Goal: Task Accomplishment & Management: Manage account settings

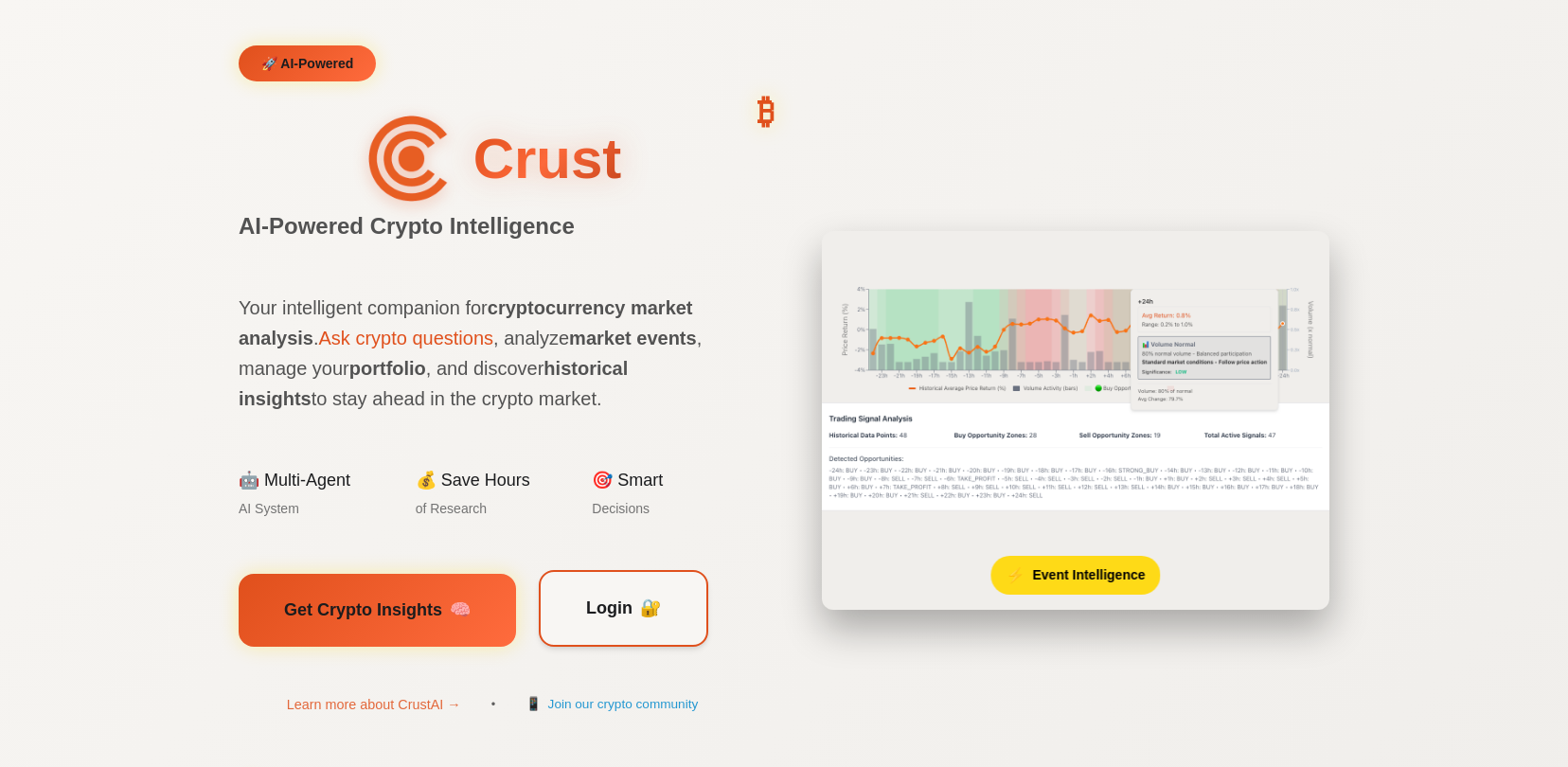
click at [622, 599] on span "Login" at bounding box center [609, 608] width 46 height 28
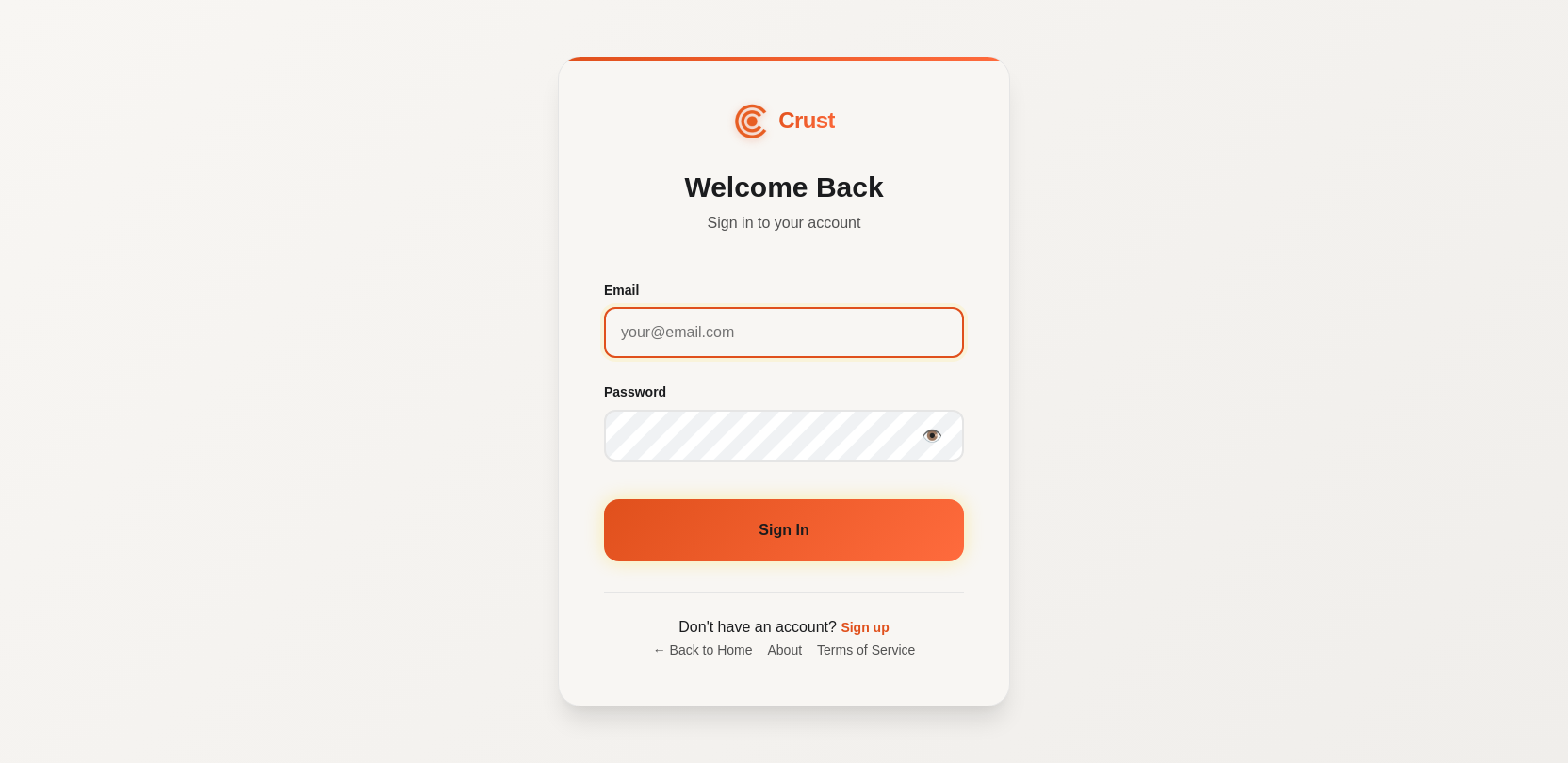
click at [696, 350] on input "Email" at bounding box center [784, 332] width 360 height 51
type input "[EMAIL_ADDRESS][DOMAIN_NAME]"
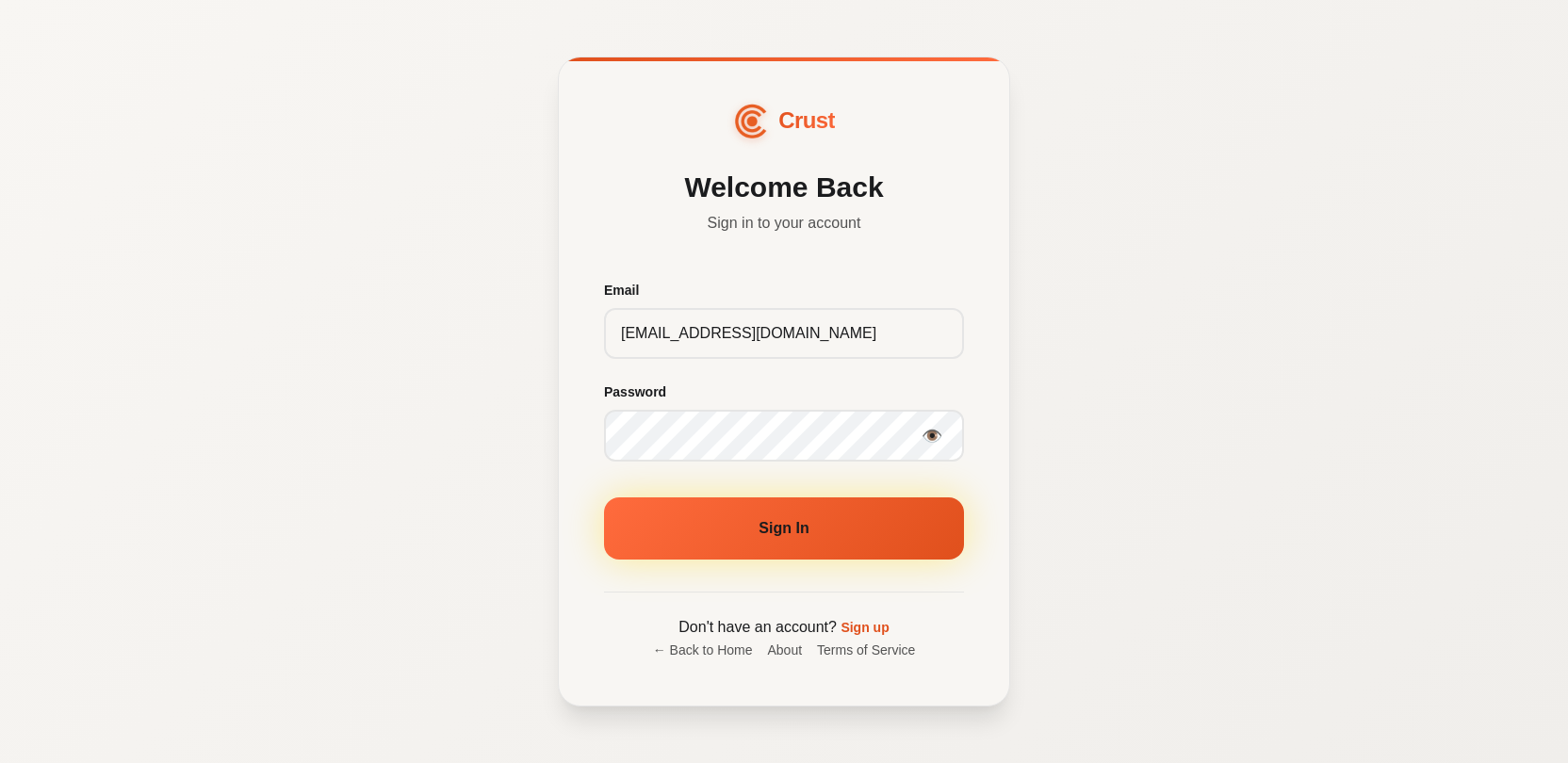
click at [781, 555] on button "Sign In" at bounding box center [784, 527] width 360 height 62
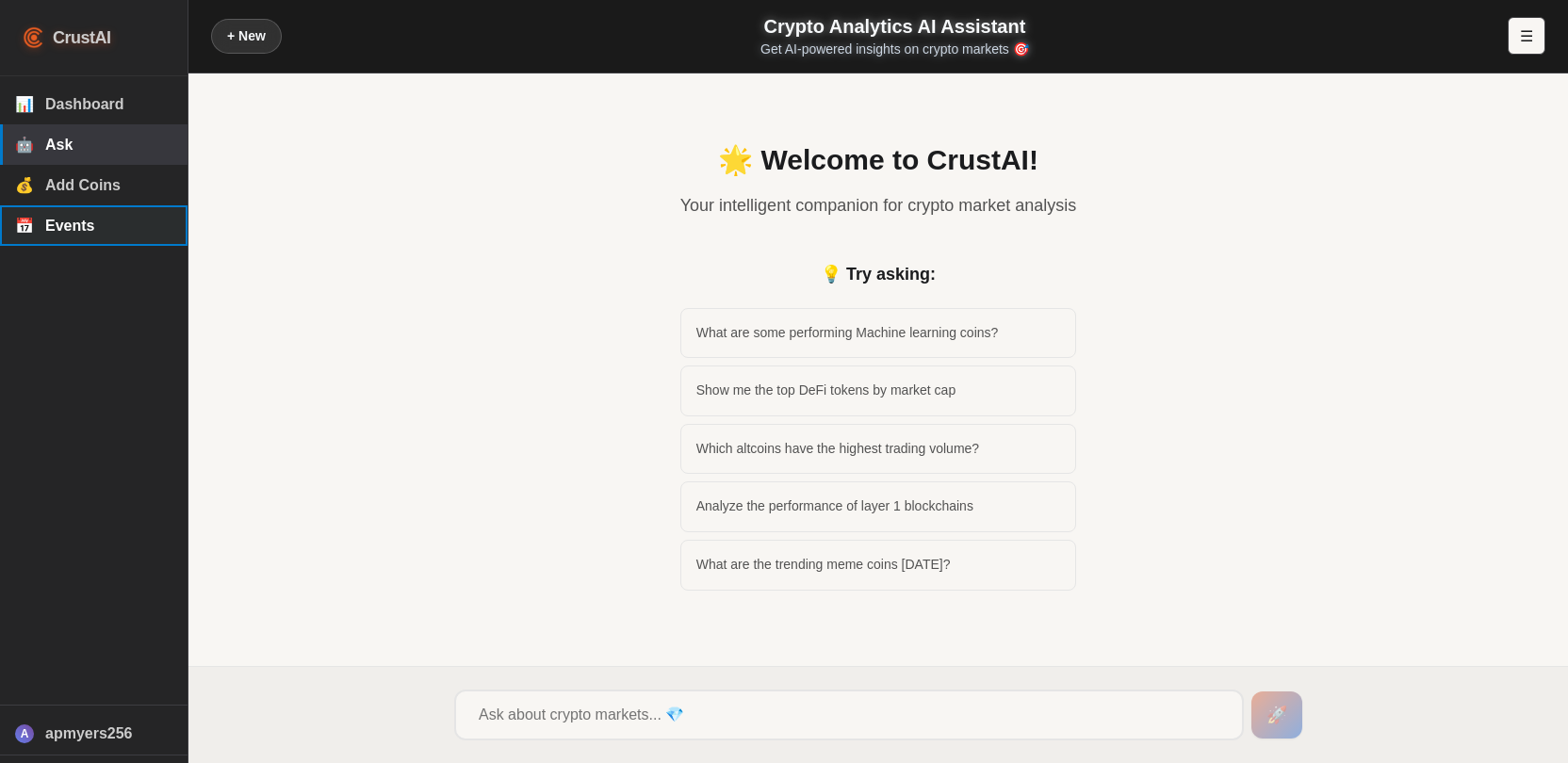
click at [75, 231] on span "Events" at bounding box center [108, 226] width 127 height 17
select select "comodities"
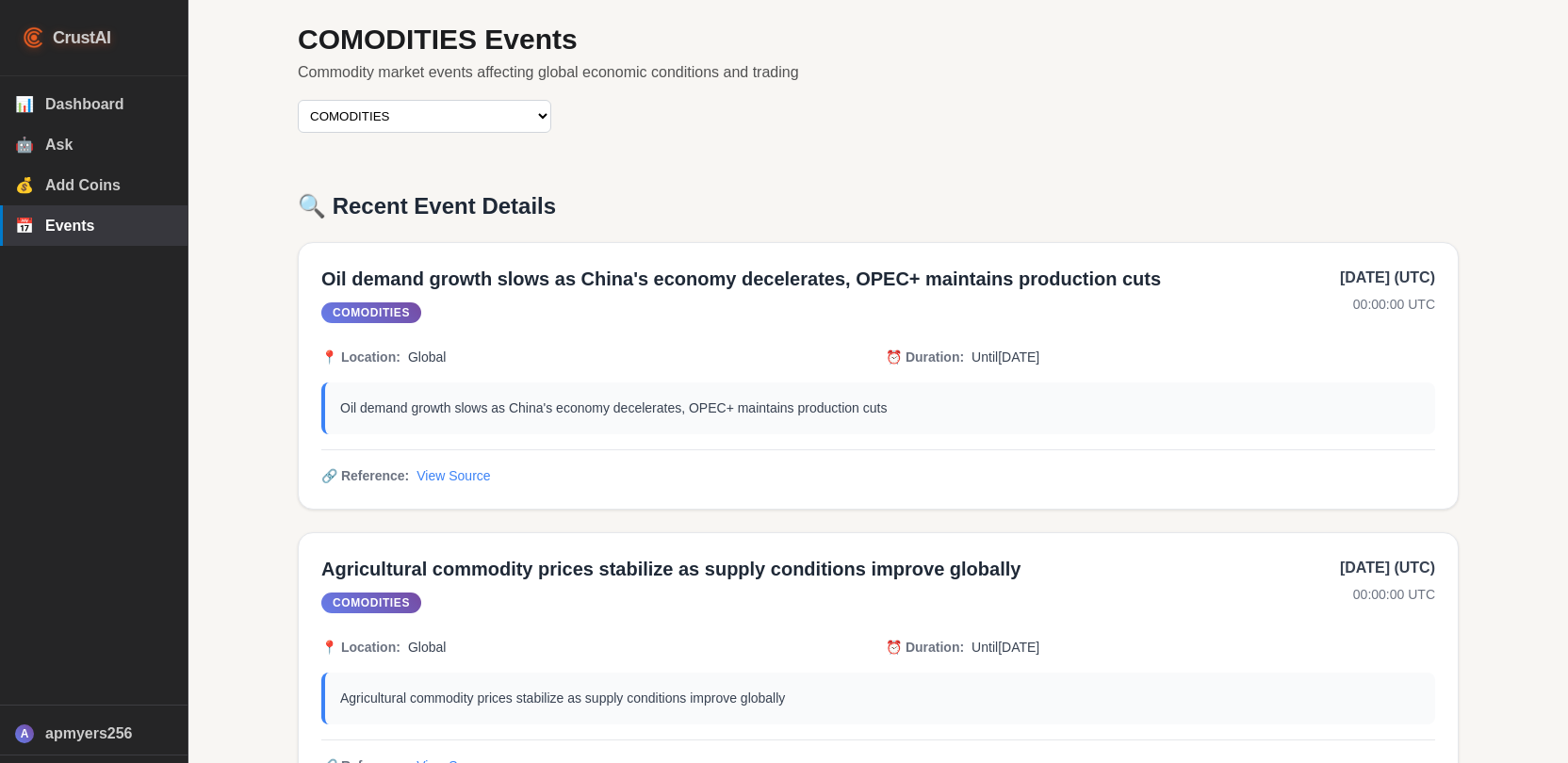
click at [411, 117] on select "IPO EVENTS CEO CHANGES COMODITIES CORPORATE SCANDAL CURRENCY CRISIS EARNINGS EV…" at bounding box center [425, 116] width 254 height 33
click at [100, 191] on span "Add Coins" at bounding box center [108, 186] width 127 height 17
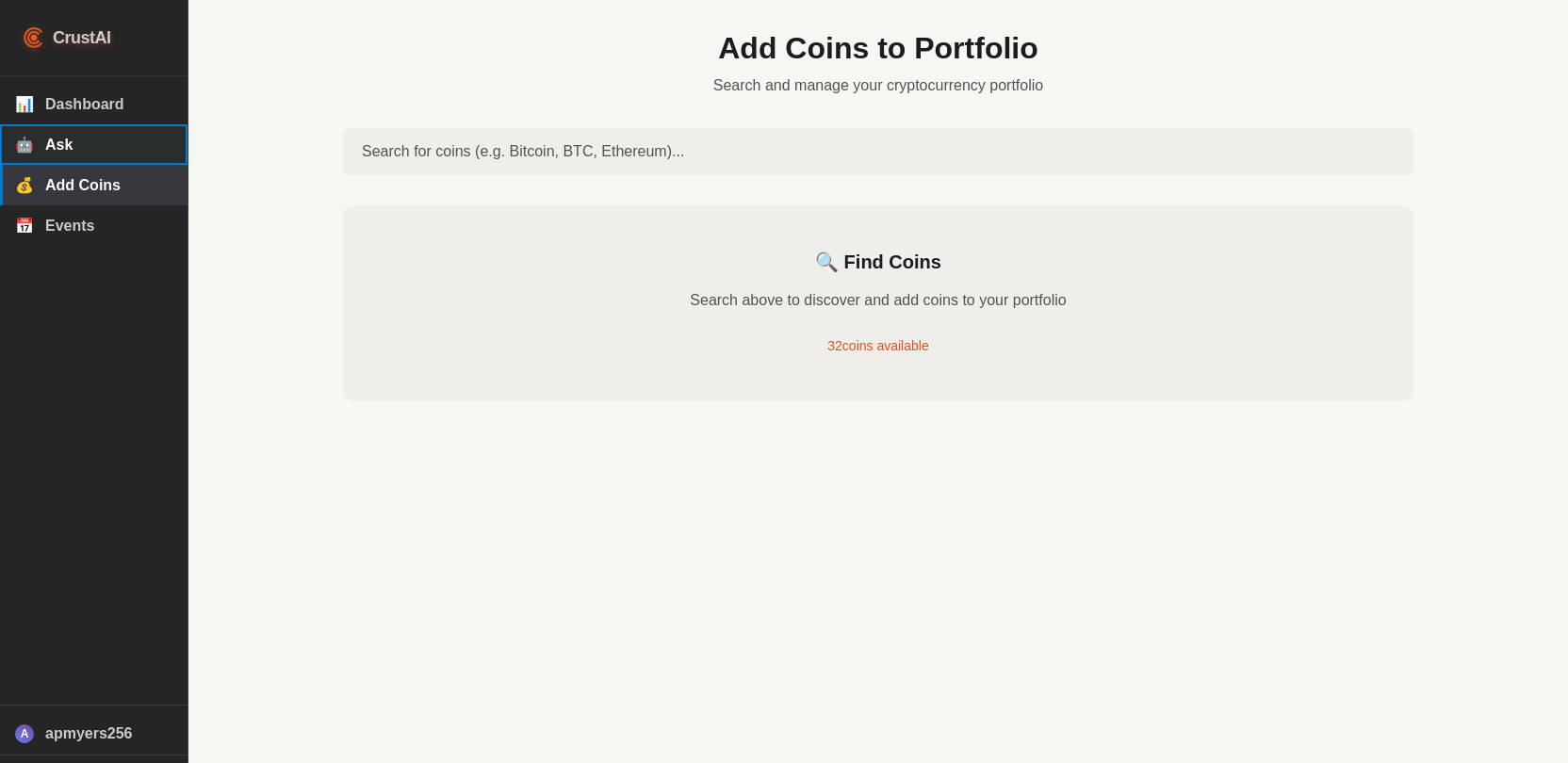
click at [48, 138] on span "Ask" at bounding box center [108, 145] width 127 height 17
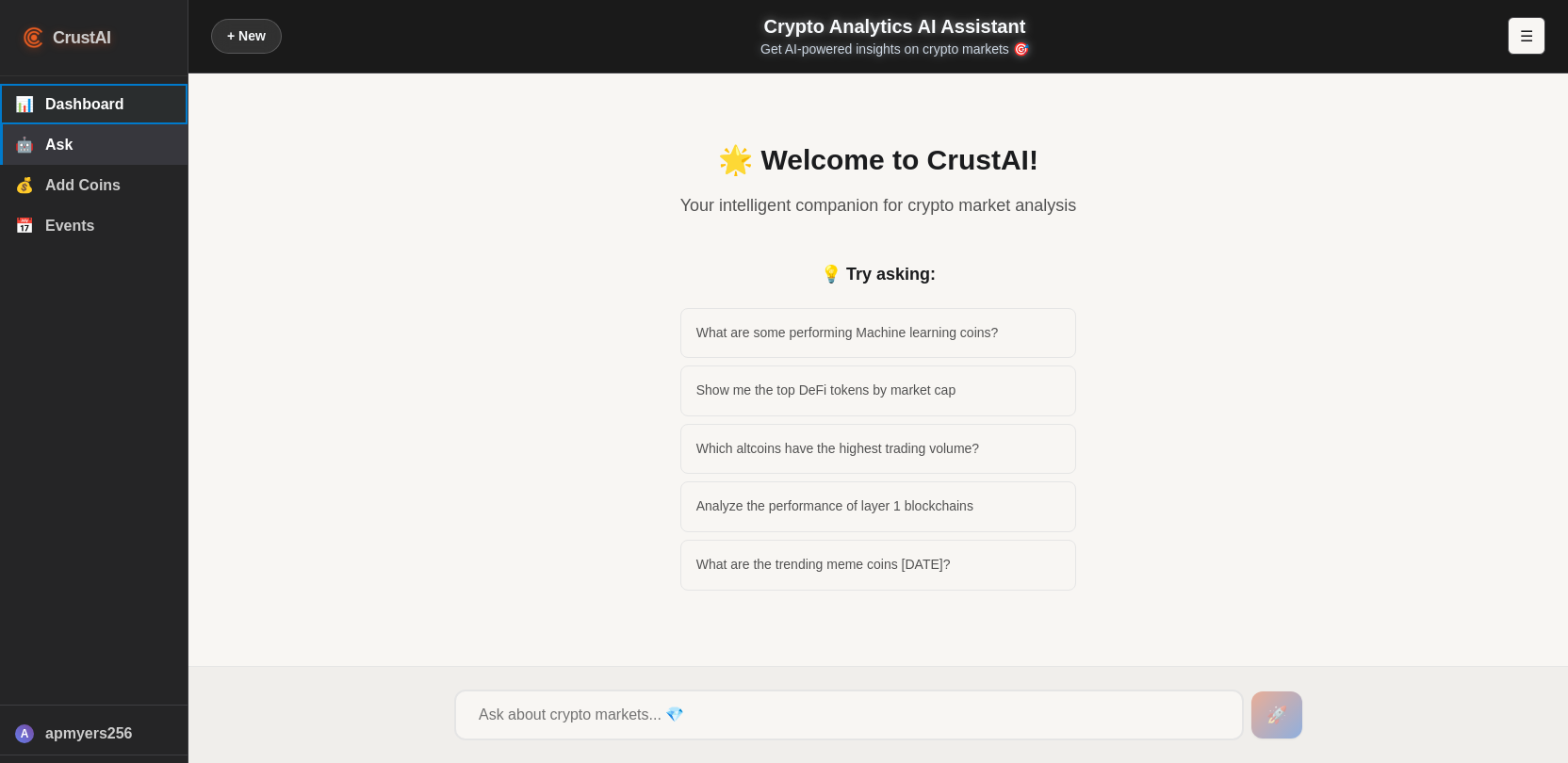
click at [79, 111] on span "Dashboard" at bounding box center [108, 105] width 127 height 17
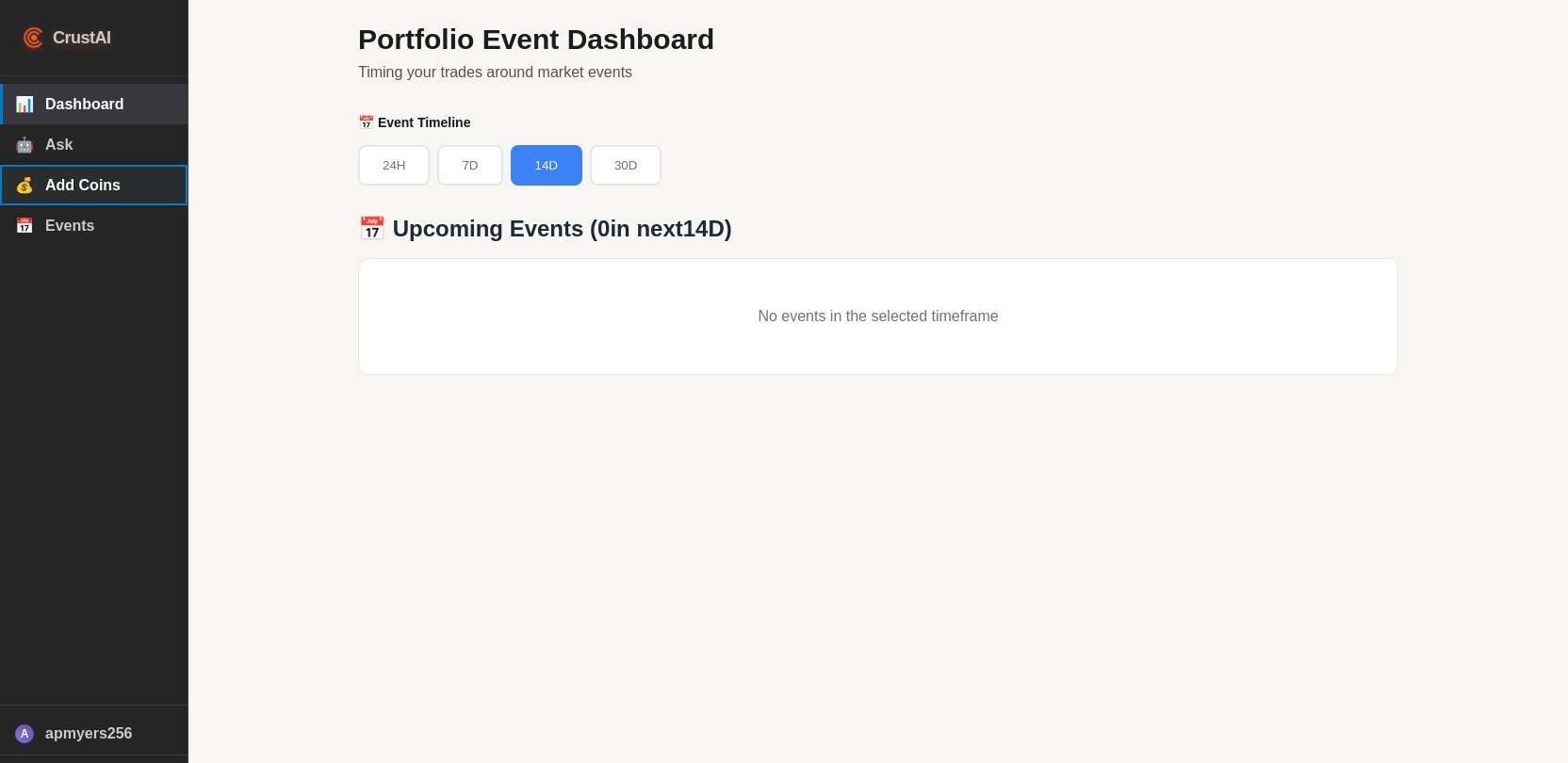
click at [67, 200] on button "💰 Add Coins" at bounding box center [94, 185] width 188 height 40
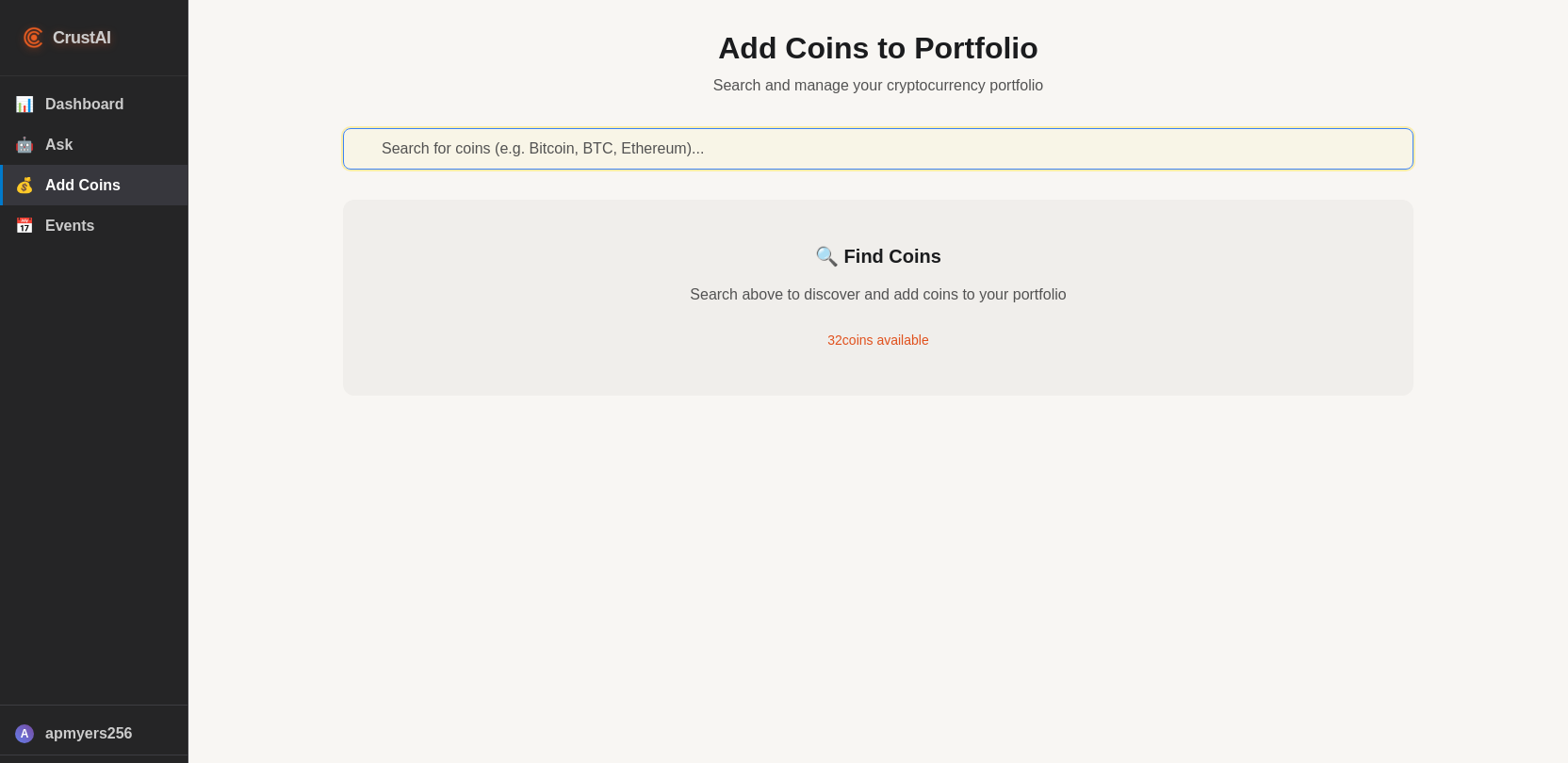
click at [530, 149] on input "text" at bounding box center [879, 148] width 1071 height 41
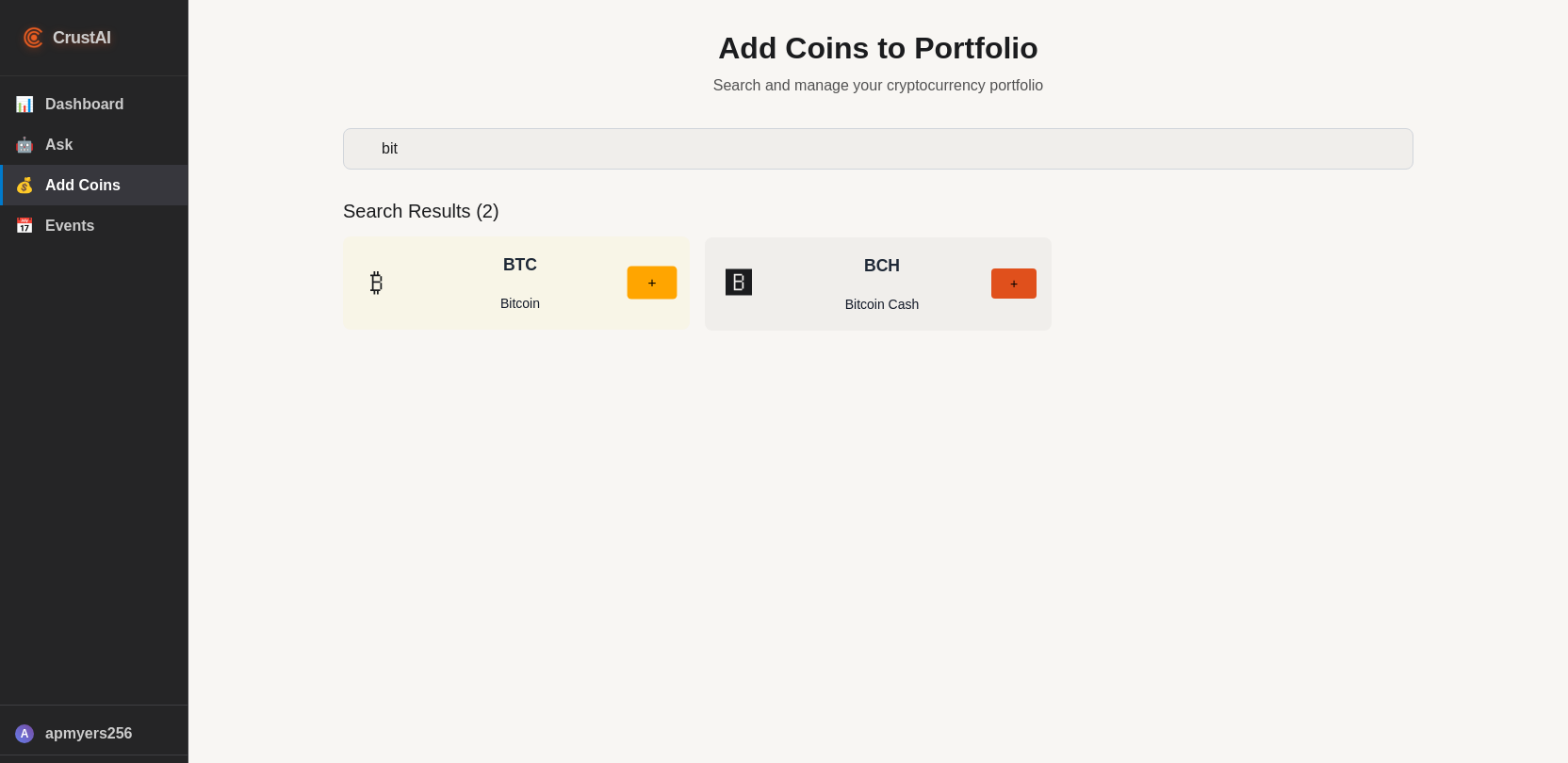
click at [650, 285] on button "+" at bounding box center [653, 283] width 50 height 33
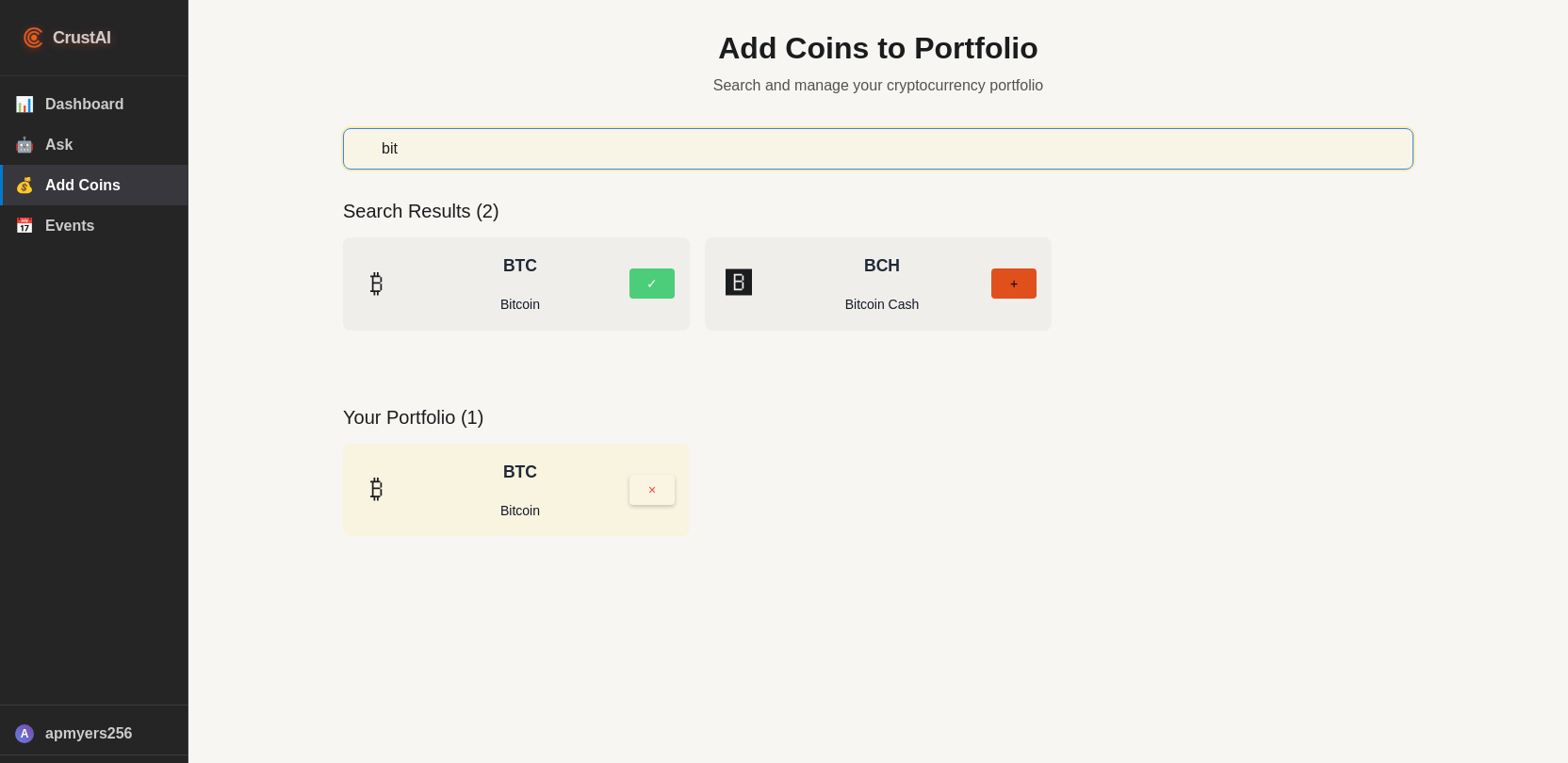
drag, startPoint x: 436, startPoint y: 151, endPoint x: 356, endPoint y: 151, distance: 80.0
click at [356, 151] on input "bit" at bounding box center [879, 148] width 1071 height 41
click at [659, 277] on button "+" at bounding box center [653, 283] width 50 height 33
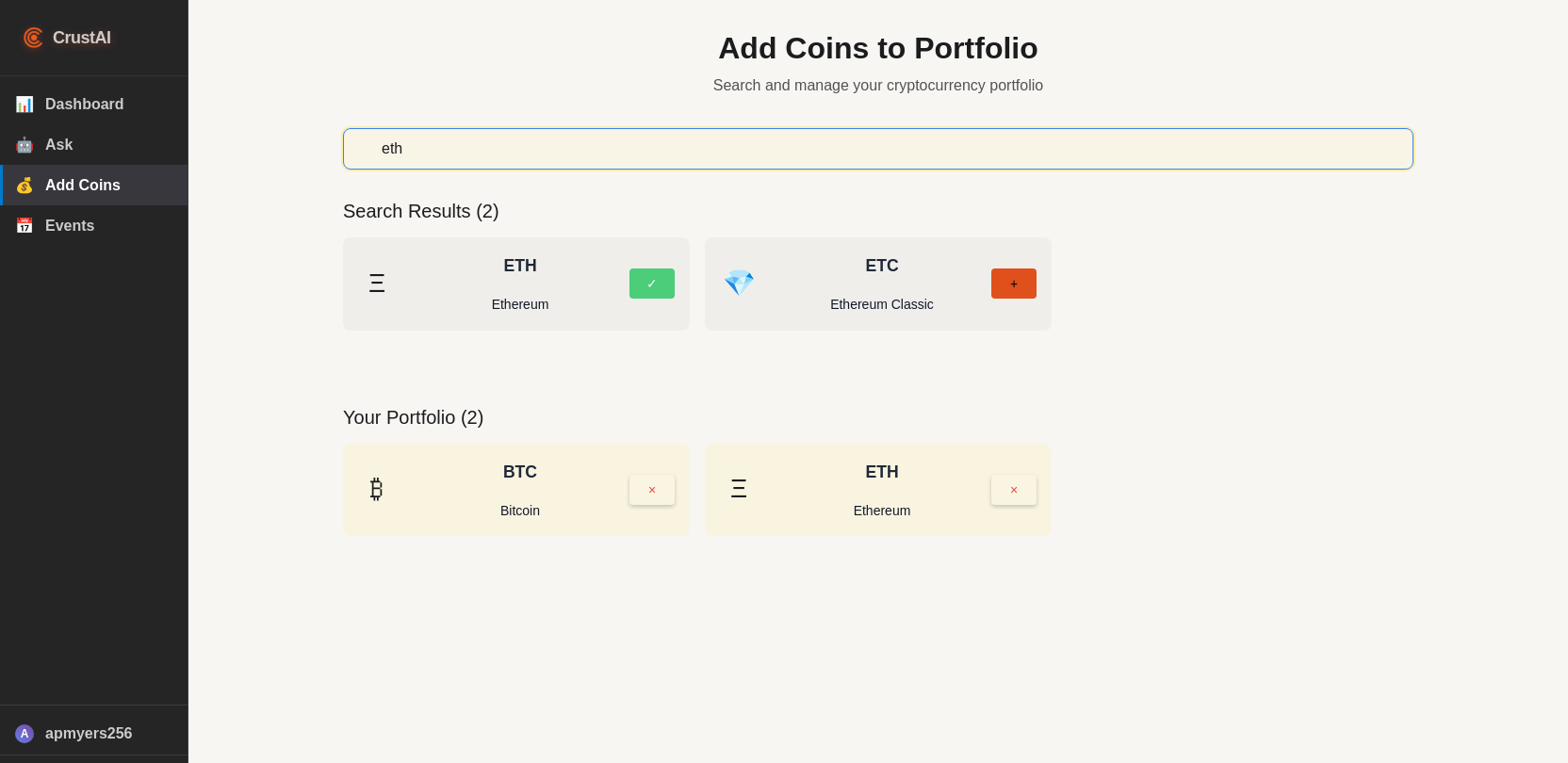
click at [473, 150] on input "eth" at bounding box center [879, 148] width 1071 height 41
drag, startPoint x: 431, startPoint y: 154, endPoint x: 347, endPoint y: 147, distance: 84.3
click at [347, 147] on input "eth" at bounding box center [879, 148] width 1071 height 41
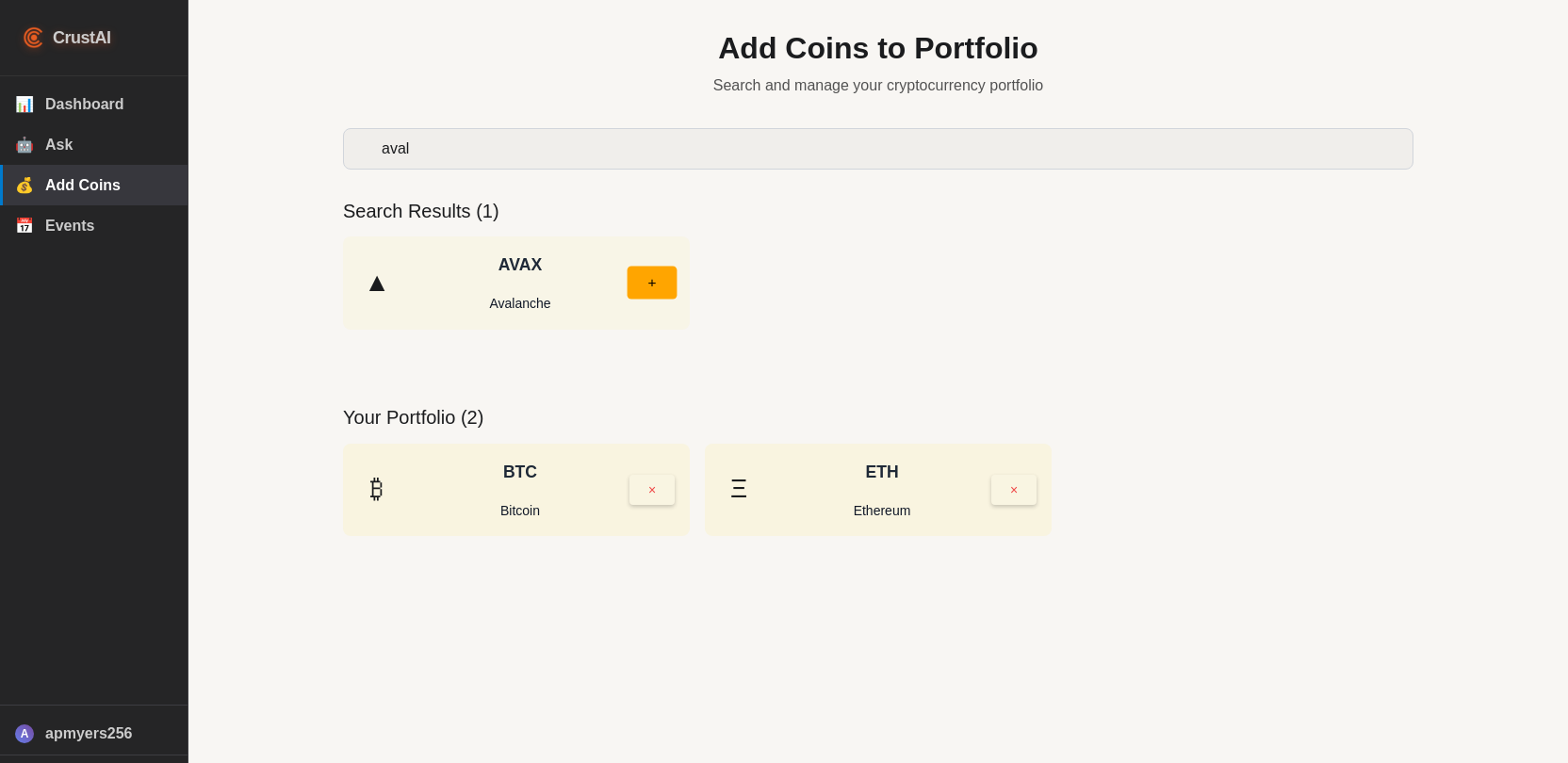
click at [643, 289] on button "+" at bounding box center [653, 283] width 50 height 33
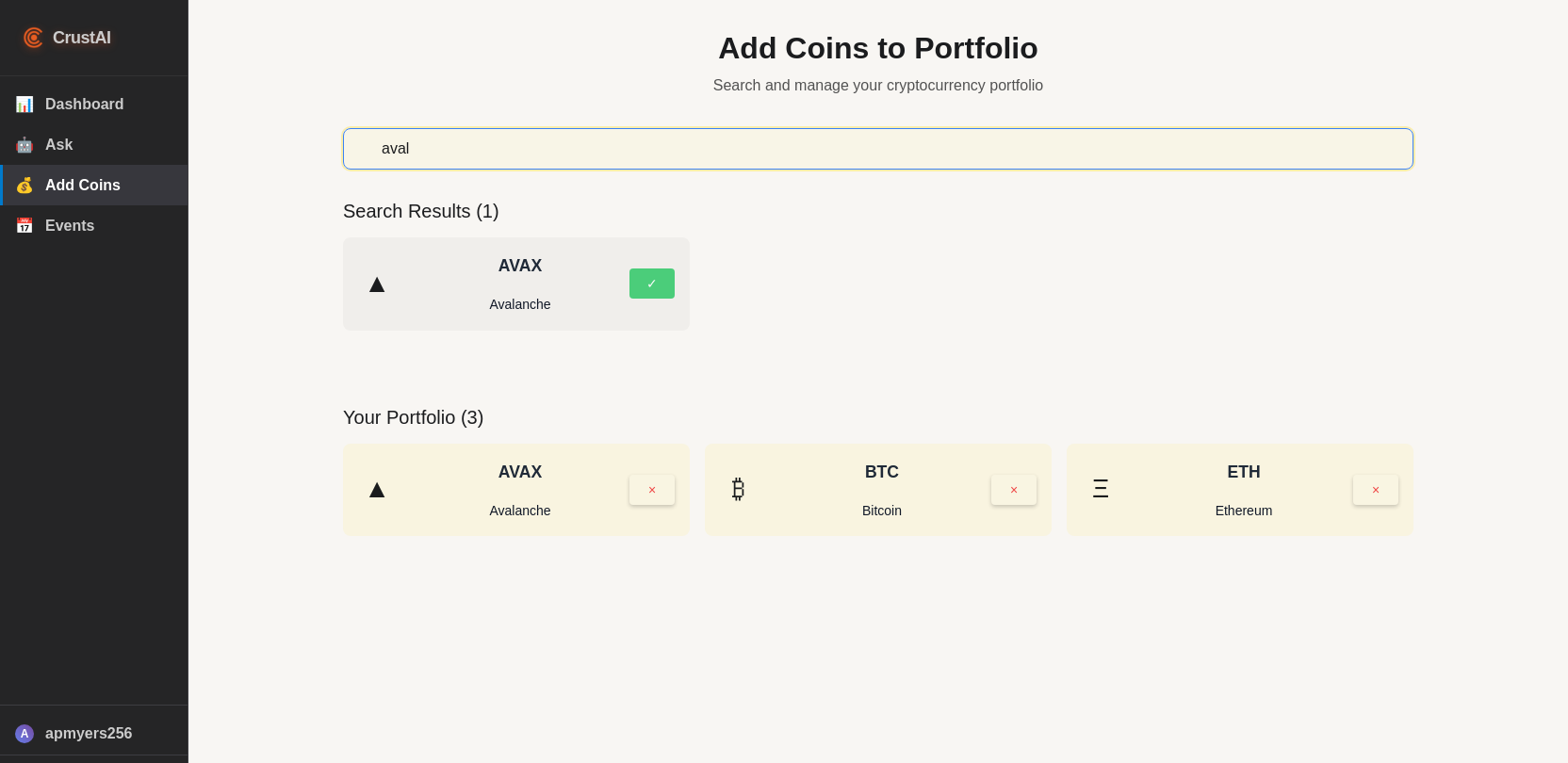
drag, startPoint x: 483, startPoint y: 155, endPoint x: 295, endPoint y: 155, distance: 188.0
click at [295, 155] on div "Add Coins to Portfolio Search and manage your cryptocurrency portfolio aval Sea…" at bounding box center [879, 382] width 1380 height 763
type input "s"
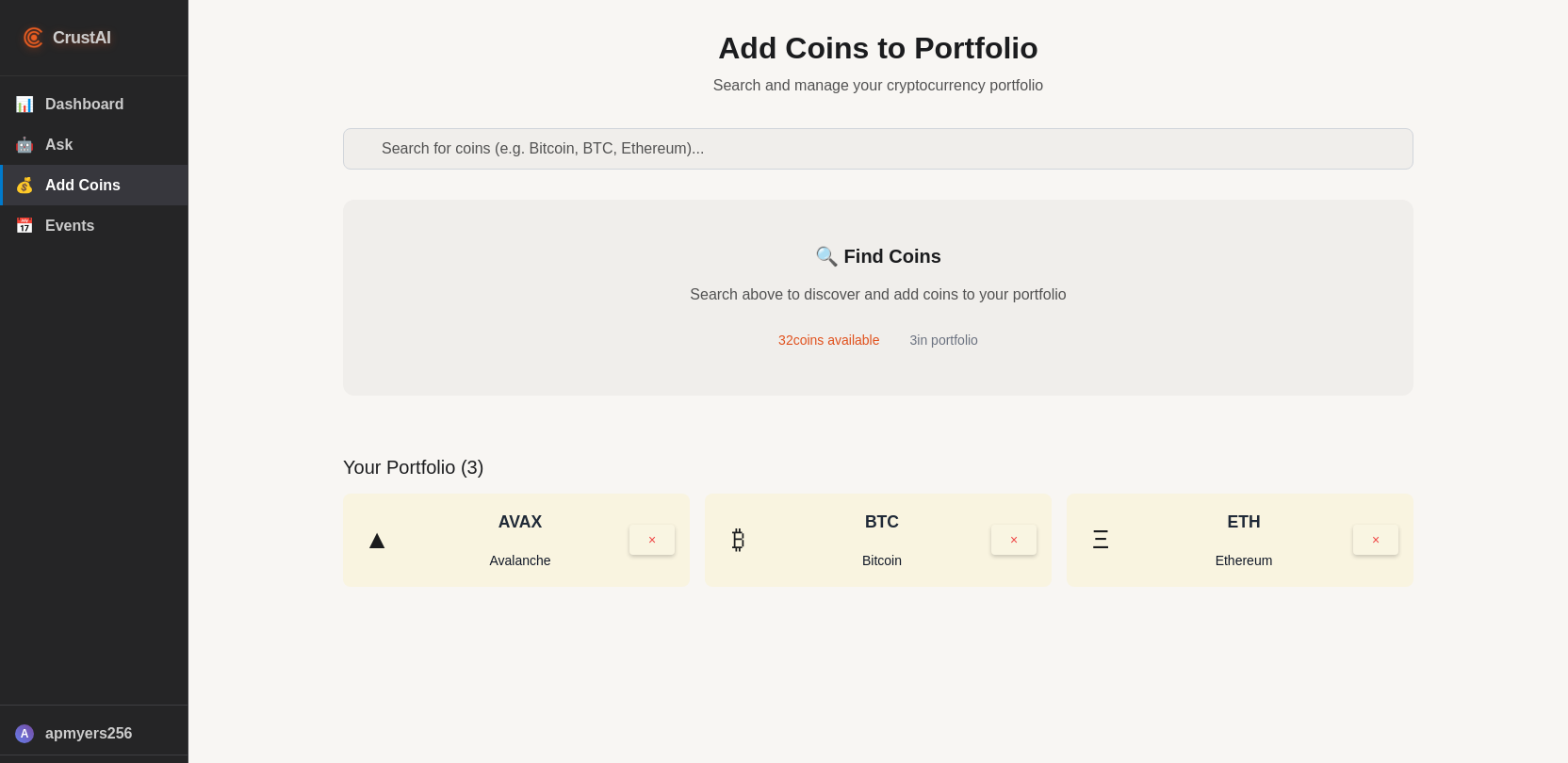
click at [1425, 421] on div "Add Coins to Portfolio Search and manage your cryptocurrency portfolio 🔍 Find C…" at bounding box center [878, 320] width 1131 height 640
click at [88, 223] on span "Events" at bounding box center [108, 226] width 127 height 17
select select "comodities"
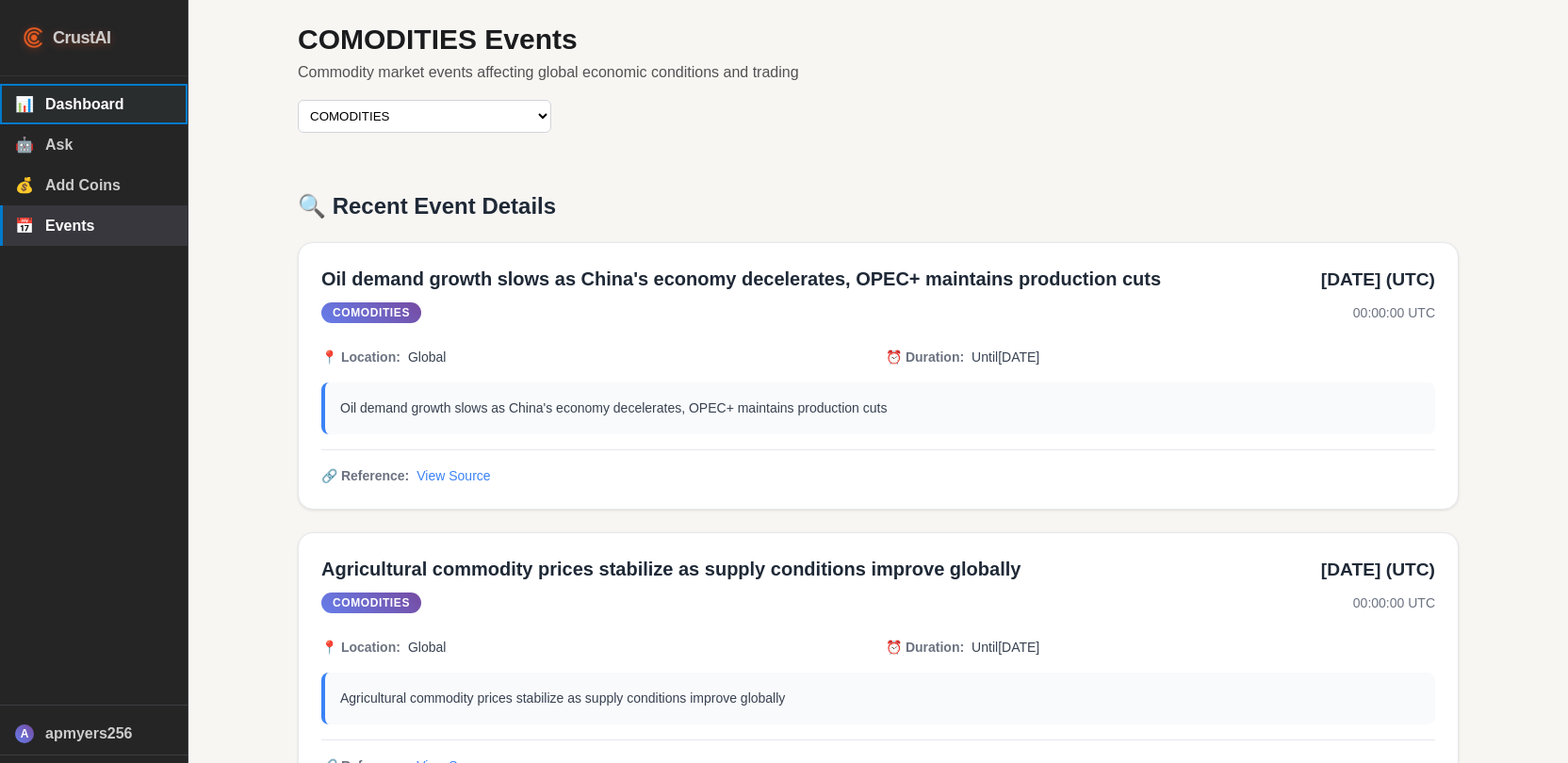
click at [90, 88] on button "📊 Dashboard" at bounding box center [94, 104] width 188 height 40
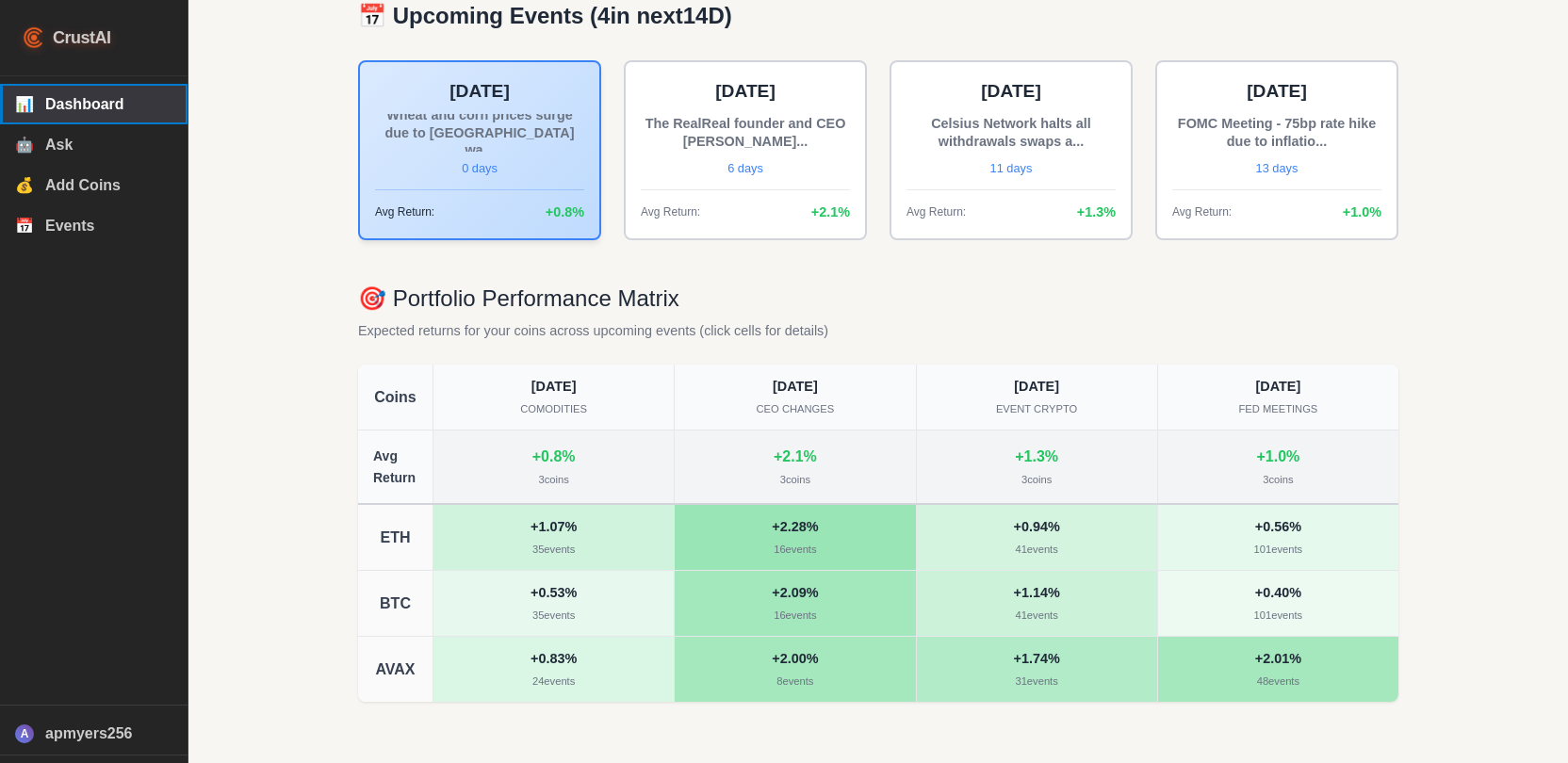
scroll to position [220, 0]
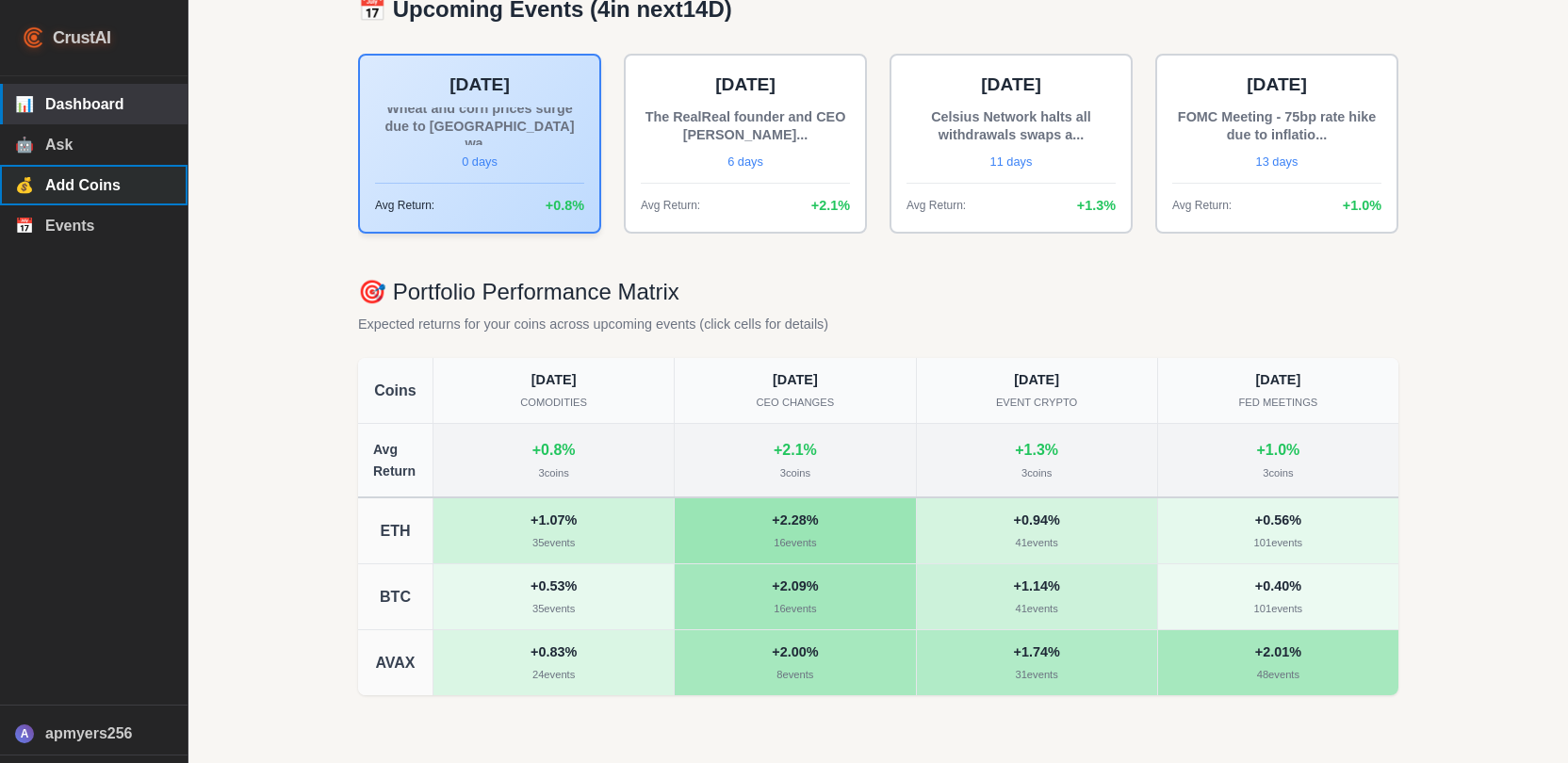
click at [92, 193] on span "Add Coins" at bounding box center [108, 186] width 127 height 17
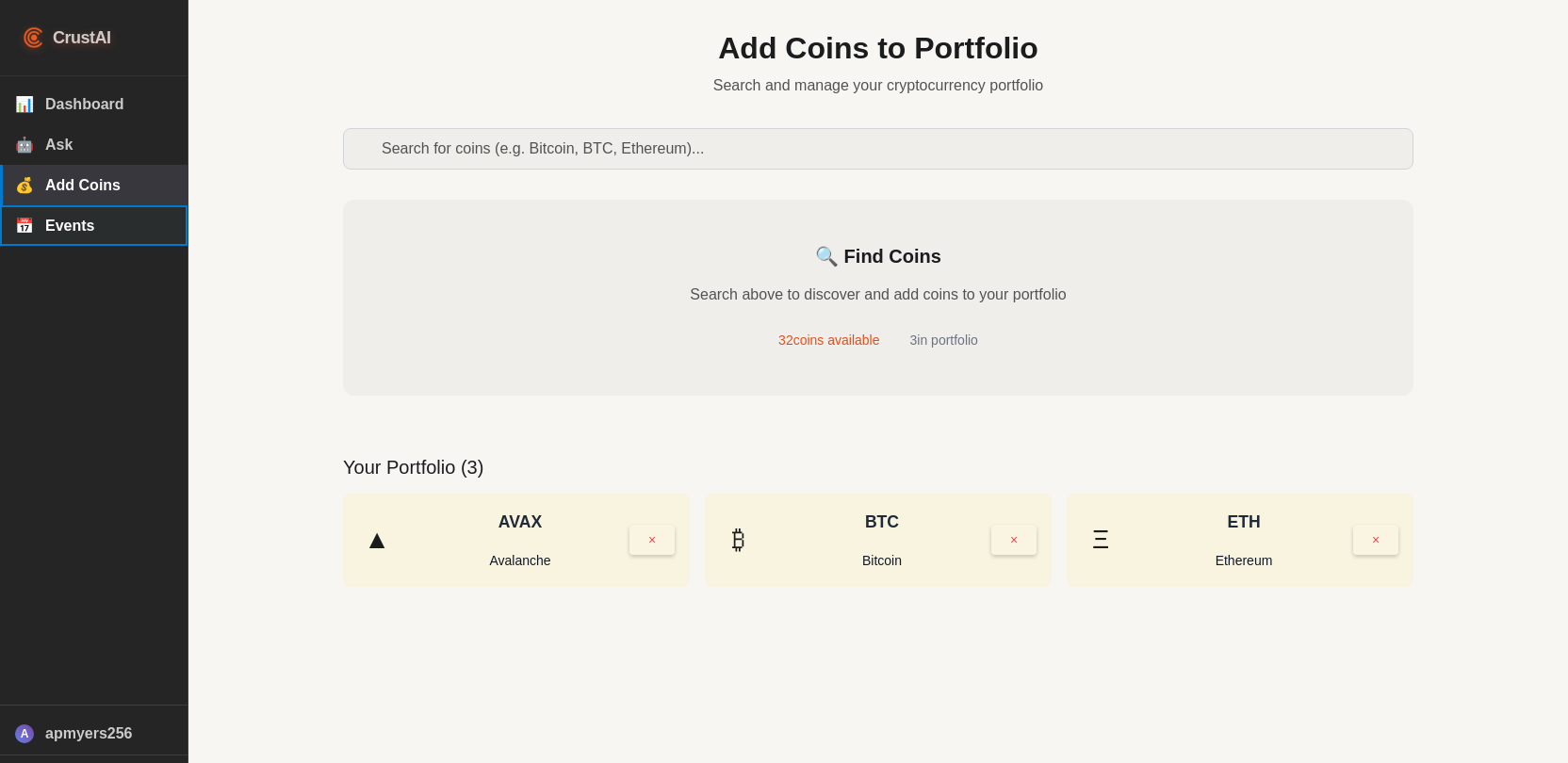
click at [85, 216] on button "📅 Events" at bounding box center [94, 225] width 188 height 40
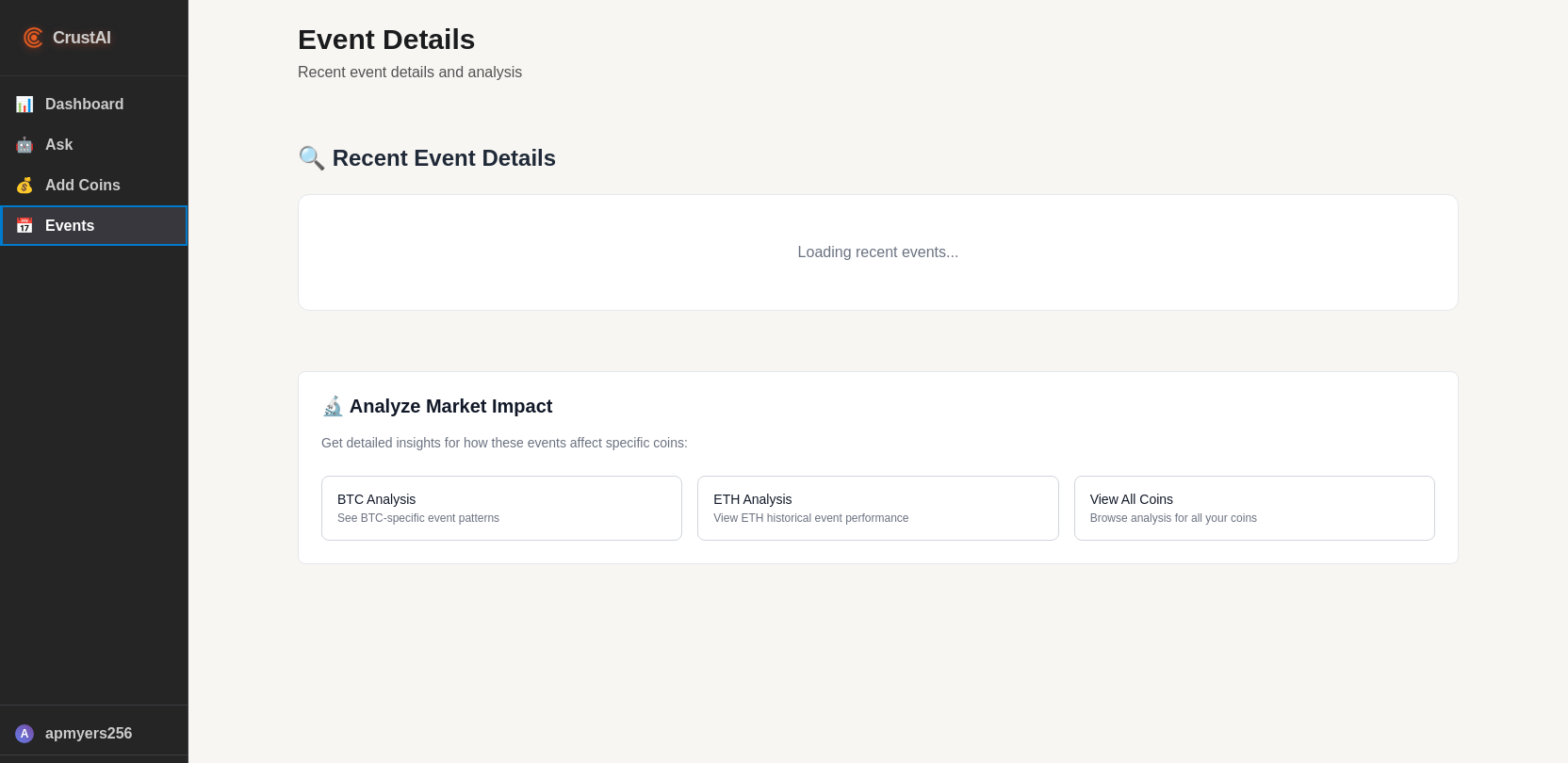
select select "comodities"
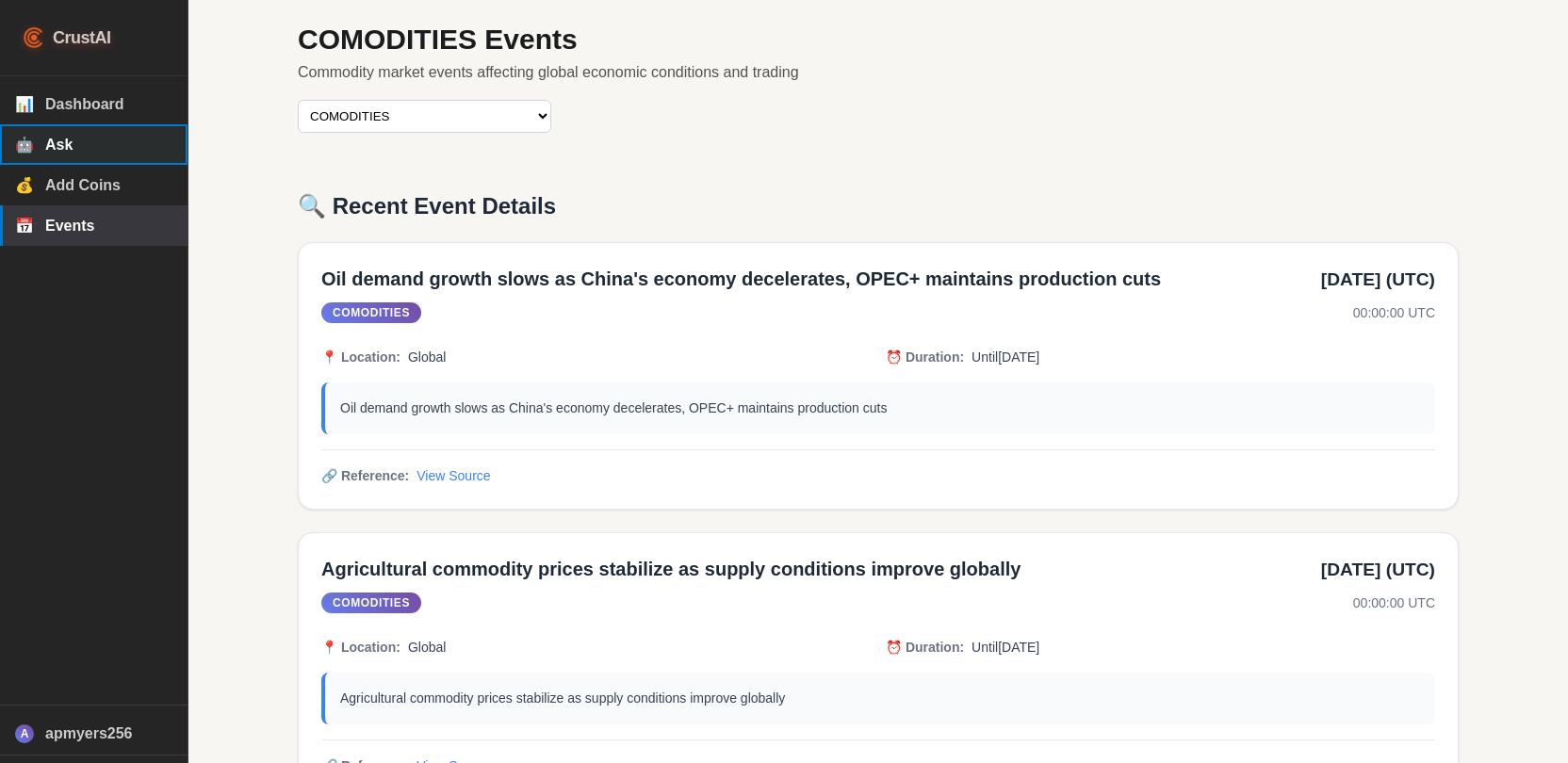
click at [88, 146] on span "Ask" at bounding box center [108, 145] width 127 height 17
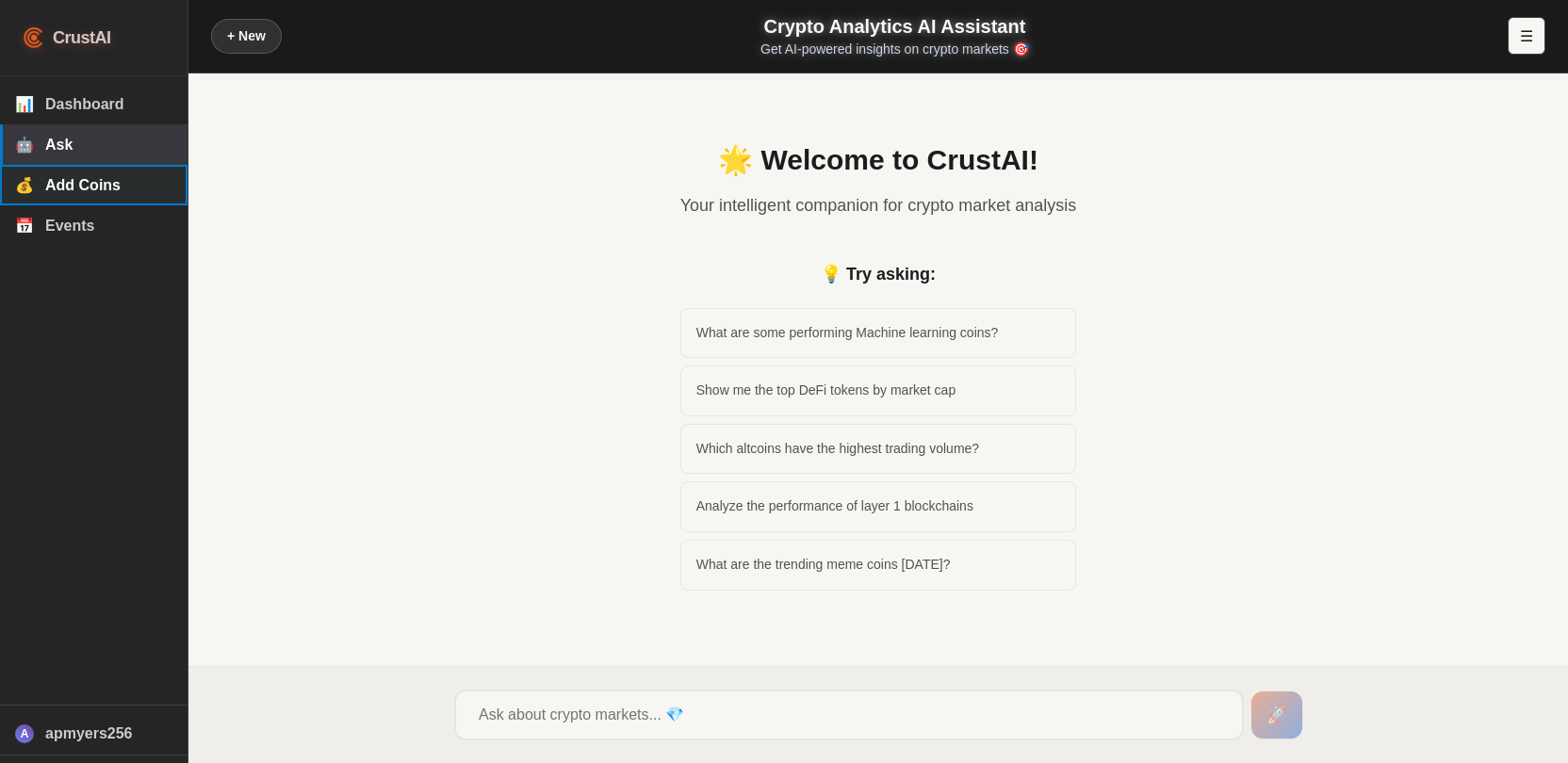
click at [98, 203] on button "💰 Add Coins" at bounding box center [94, 185] width 188 height 40
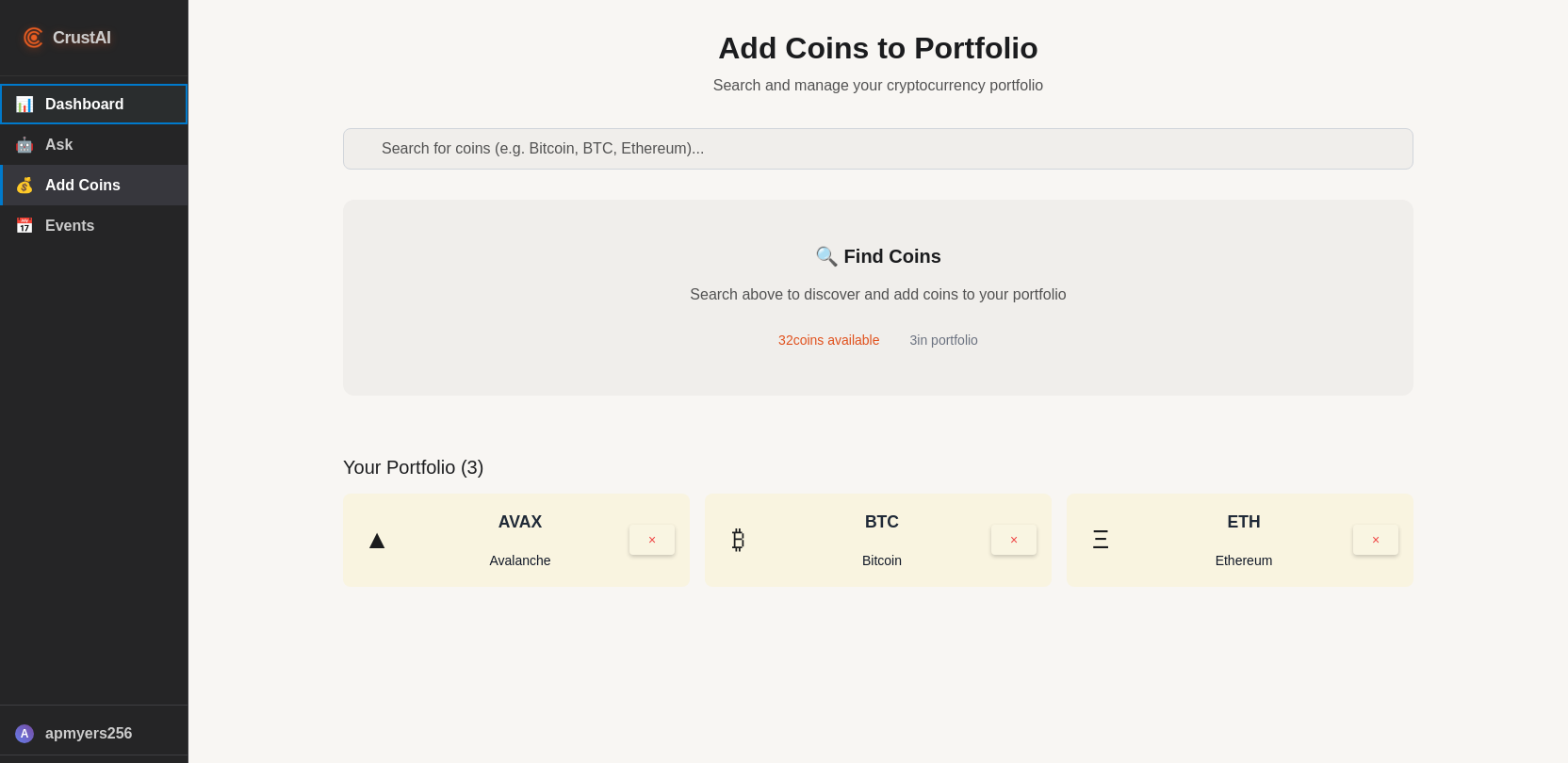
click at [89, 112] on span "Dashboard" at bounding box center [108, 105] width 127 height 17
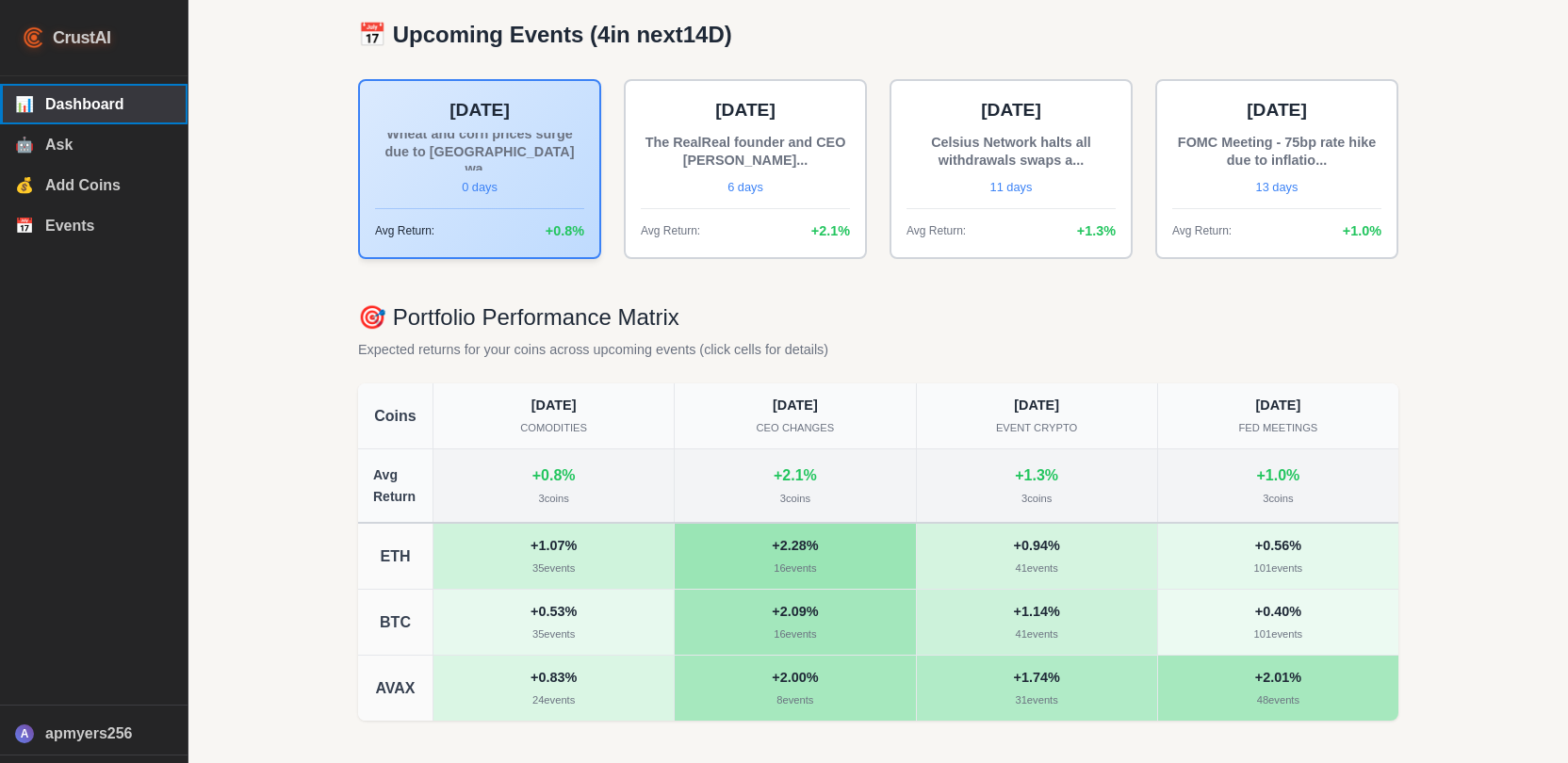
scroll to position [220, 0]
